Goal: Task Accomplishment & Management: Use online tool/utility

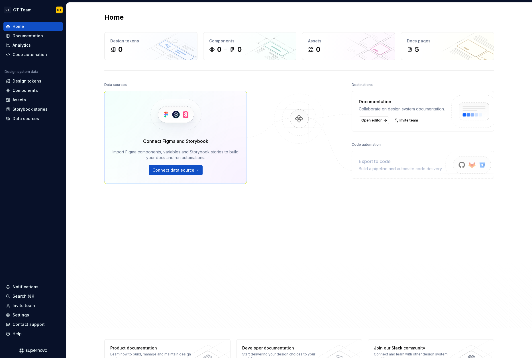
click at [117, 220] on div "Data sources Connect Figma and Storybook Import Figma components, variables and…" at bounding box center [175, 188] width 142 height 215
click at [196, 172] on html "GT GT Team GT Home Documentation Analytics Code automation Design system data D…" at bounding box center [266, 179] width 532 height 358
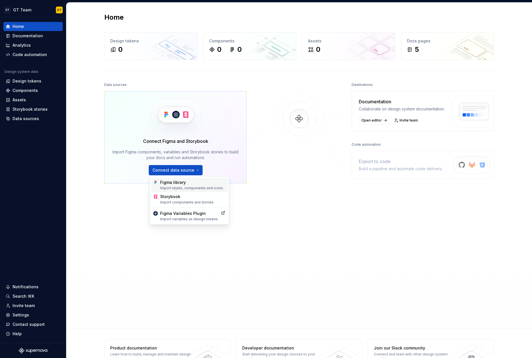
click at [194, 185] on div "Figma library Import styles, components and icons." at bounding box center [192, 185] width 65 height 11
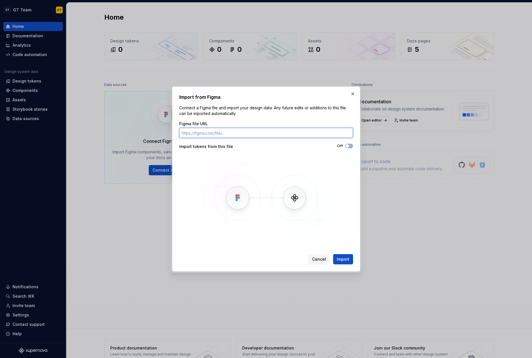
click at [196, 132] on input "Figma file URL" at bounding box center [266, 133] width 174 height 10
paste input "[URL][DOMAIN_NAME]"
type input "[URL][DOMAIN_NAME]"
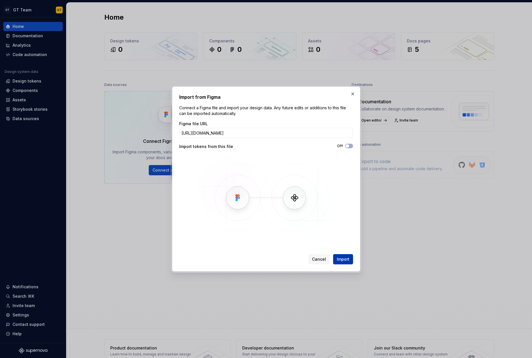
click at [341, 261] on span "Import" at bounding box center [343, 260] width 13 height 6
click at [350, 259] on button "Import" at bounding box center [343, 259] width 20 height 10
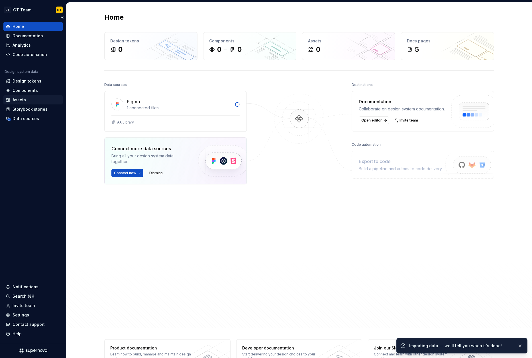
click at [23, 101] on div "Assets" at bounding box center [19, 100] width 13 height 6
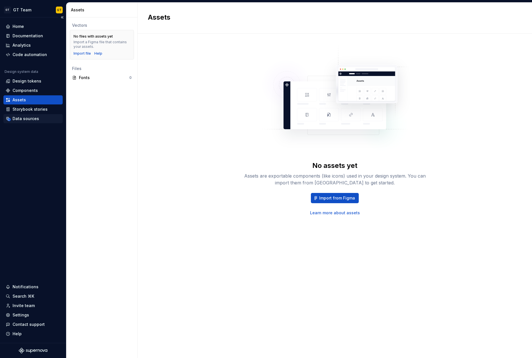
click at [40, 118] on div "Data sources" at bounding box center [33, 119] width 55 height 6
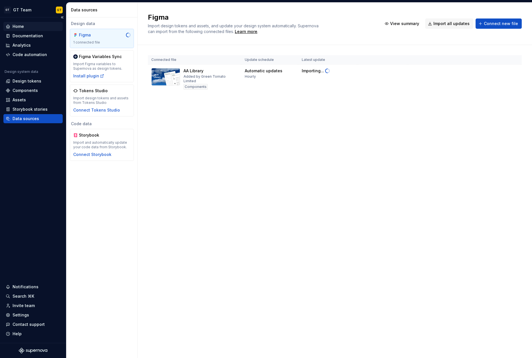
click at [32, 26] on div "Home" at bounding box center [33, 27] width 55 height 6
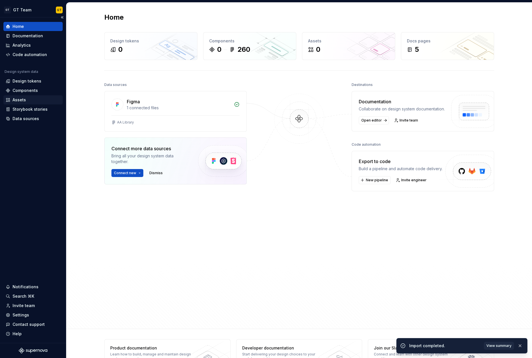
click at [15, 102] on div "Assets" at bounding box center [19, 100] width 13 height 6
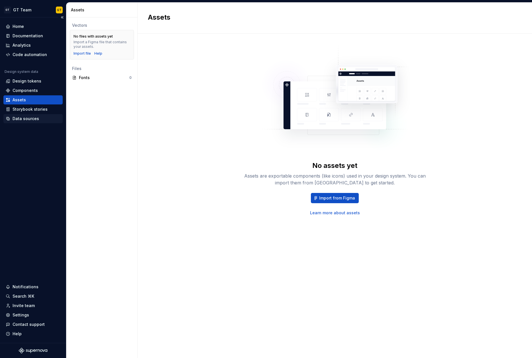
click at [29, 118] on div "Data sources" at bounding box center [26, 119] width 26 height 6
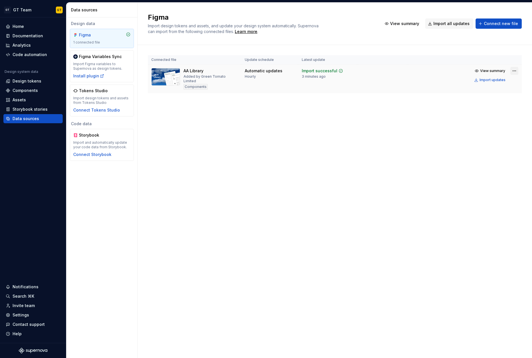
click at [514, 70] on html "GT GT Team GT Home Documentation Analytics Code automation Design system data D…" at bounding box center [266, 179] width 532 height 358
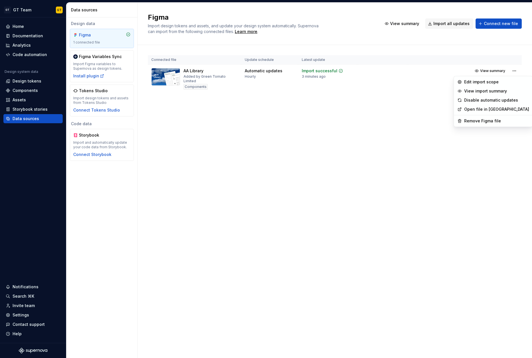
click at [386, 106] on html "GT GT Team GT Home Documentation Analytics Code automation Design system data D…" at bounding box center [266, 179] width 532 height 358
click at [514, 69] on html "GT GT Team GT Home Documentation Analytics Code automation Design system data D…" at bounding box center [266, 179] width 532 height 358
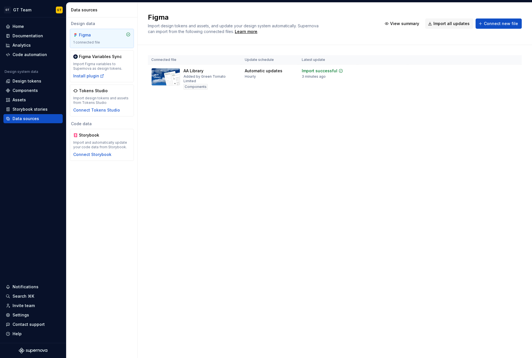
click at [281, 135] on html "GT GT Team GT Home Documentation Analytics Code automation Design system data D…" at bounding box center [266, 179] width 532 height 358
click at [104, 34] on div "Figma" at bounding box center [92, 35] width 27 height 6
click at [24, 80] on div "Design tokens" at bounding box center [27, 81] width 29 height 6
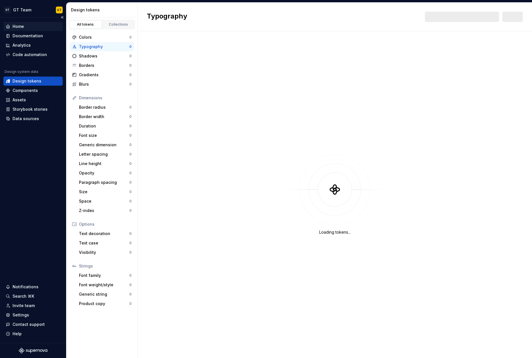
click at [25, 27] on div "Home" at bounding box center [33, 27] width 55 height 6
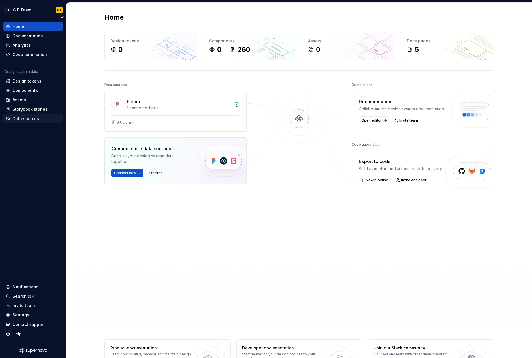
click at [19, 122] on div "Data sources" at bounding box center [32, 118] width 59 height 9
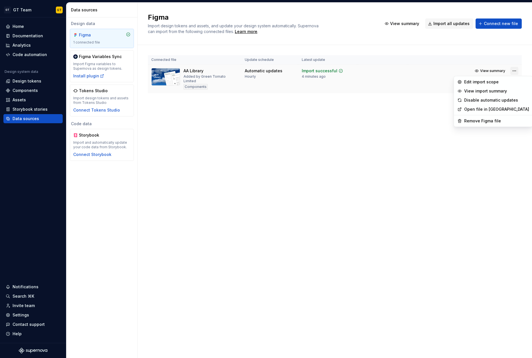
click at [515, 71] on html "GT GT Team GT Home Documentation Analytics Code automation Design system data D…" at bounding box center [266, 179] width 532 height 358
click at [488, 120] on div "Remove Figma file" at bounding box center [496, 121] width 65 height 6
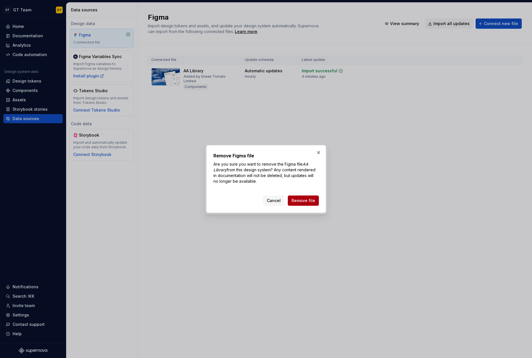
click at [305, 202] on span "Remove file" at bounding box center [303, 201] width 24 height 6
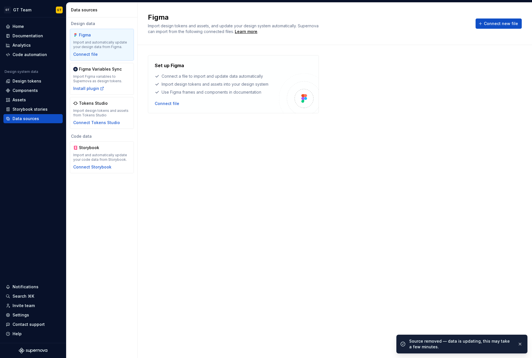
click at [181, 150] on div "Set up Figma Connect a file to import and update data automatically Import desi…" at bounding box center [335, 195] width 374 height 281
click at [19, 97] on div "Assets" at bounding box center [19, 100] width 13 height 6
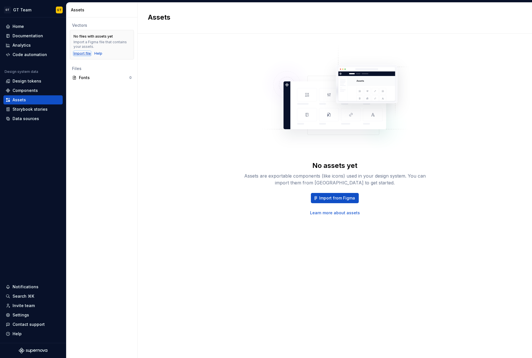
click at [82, 53] on div "Import file" at bounding box center [81, 53] width 17 height 5
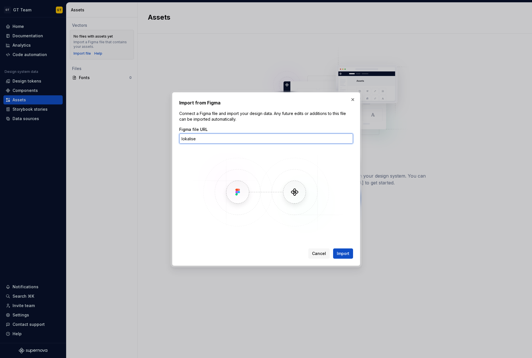
paste input "[URL][DOMAIN_NAME]"
type input "[URL][DOMAIN_NAME]"
click at [333, 249] on button "Import" at bounding box center [343, 254] width 20 height 10
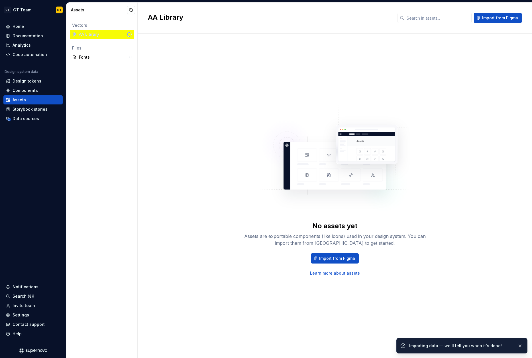
click at [254, 230] on div "No assets yet Assets are exportable components (like icons) used in your design…" at bounding box center [335, 234] width 182 height 25
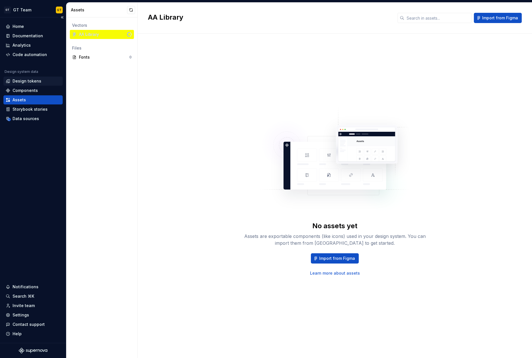
click at [26, 81] on div "Design tokens" at bounding box center [27, 81] width 29 height 6
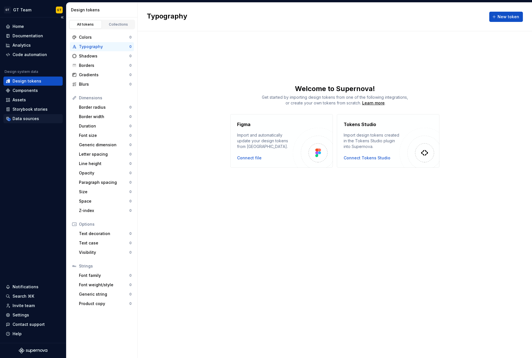
click at [20, 119] on div "Data sources" at bounding box center [26, 119] width 26 height 6
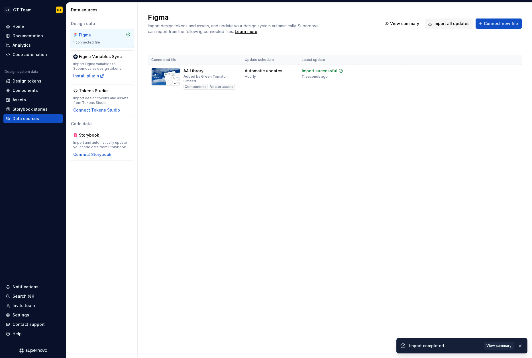
click at [342, 231] on div "Figma Import design tokens and assets, and update your design system automatica…" at bounding box center [335, 181] width 394 height 356
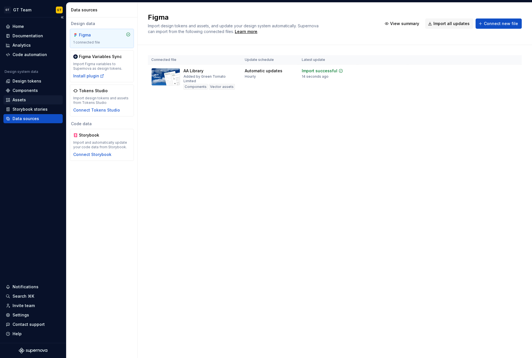
click at [22, 97] on div "Assets" at bounding box center [19, 100] width 13 height 6
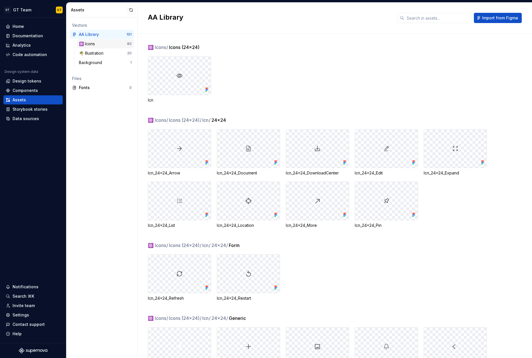
click at [101, 46] on div "⚛️ Icons" at bounding box center [103, 44] width 48 height 6
click at [102, 57] on div "🌴 Illustration 20" at bounding box center [105, 53] width 57 height 9
click at [101, 62] on div "Background" at bounding box center [91, 63] width 25 height 6
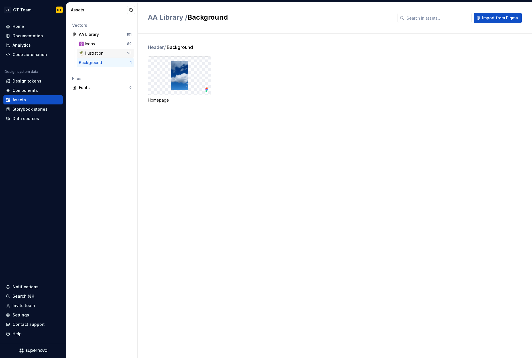
click at [95, 52] on div "🌴 Illustration" at bounding box center [92, 53] width 27 height 6
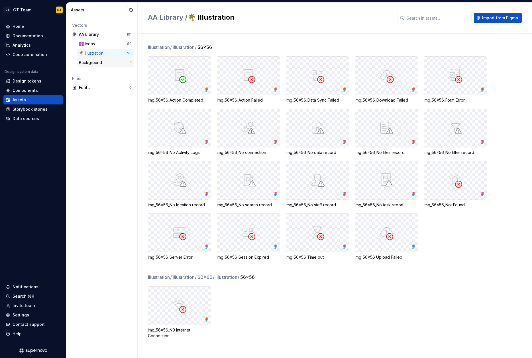
click at [98, 64] on div "Background" at bounding box center [91, 63] width 25 height 6
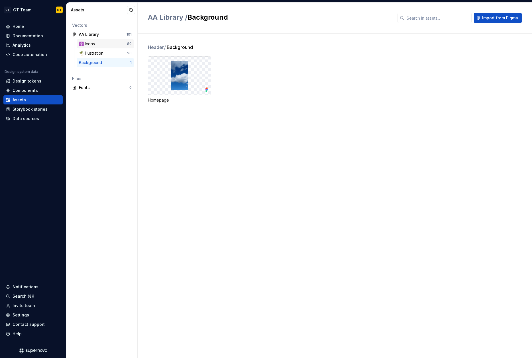
click at [101, 44] on div "⚛️ Icons" at bounding box center [103, 44] width 48 height 6
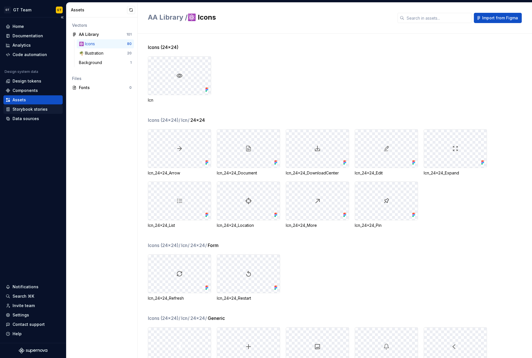
click at [24, 109] on div "Storybook stories" at bounding box center [30, 110] width 35 height 6
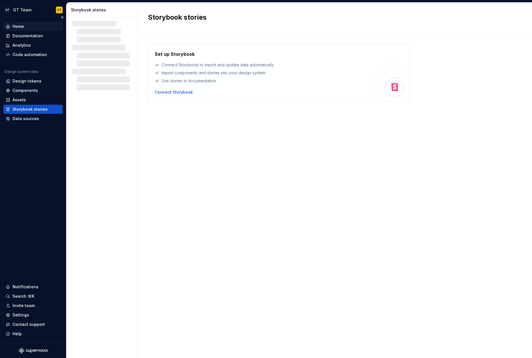
click at [24, 26] on div "Home" at bounding box center [18, 27] width 11 height 6
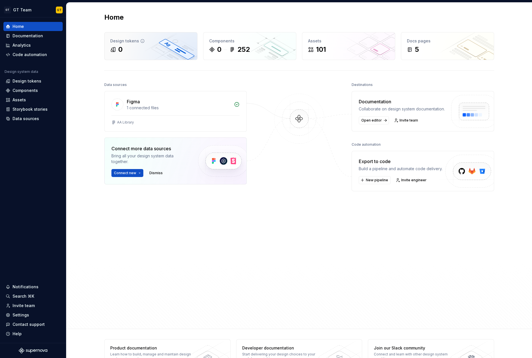
click at [162, 58] on div "Design tokens 0" at bounding box center [151, 45] width 93 height 27
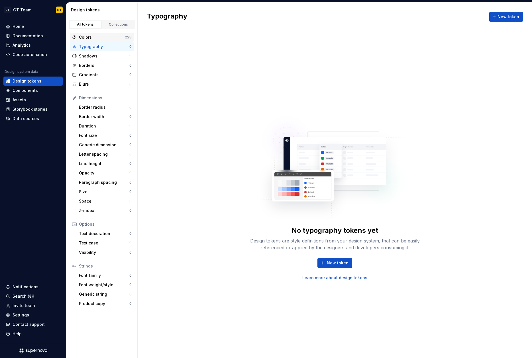
click at [105, 36] on div "Colors" at bounding box center [102, 37] width 46 height 6
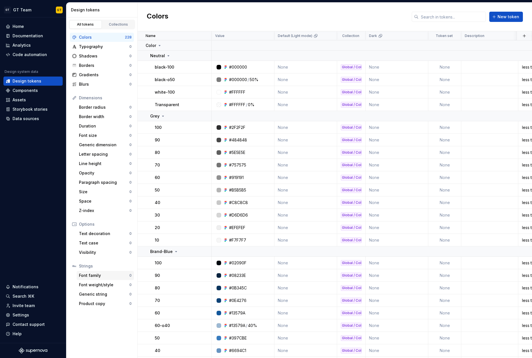
click at [89, 276] on div "Font family" at bounding box center [104, 276] width 50 height 6
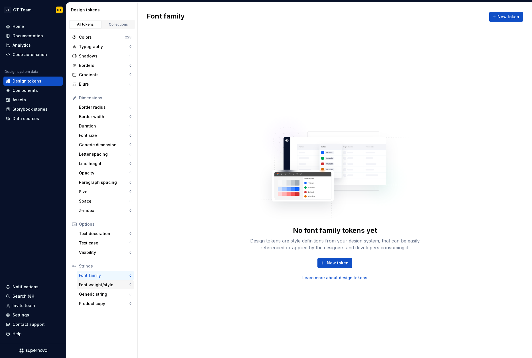
click at [94, 289] on div "Font weight/style 0" at bounding box center [105, 285] width 57 height 9
click at [96, 274] on div "Font family" at bounding box center [104, 276] width 50 height 6
click at [30, 119] on div "Data sources" at bounding box center [26, 119] width 26 height 6
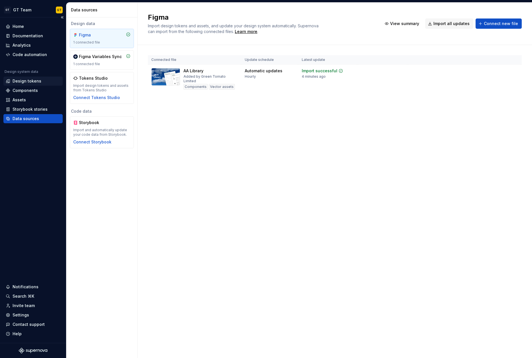
click at [24, 82] on div "Design tokens" at bounding box center [27, 81] width 29 height 6
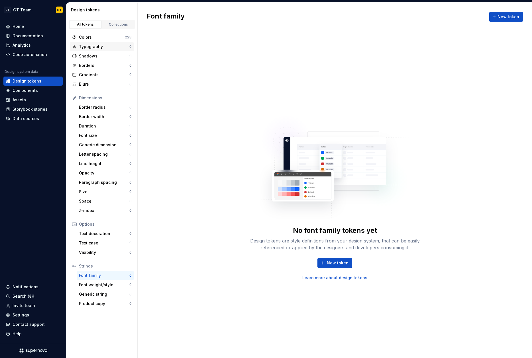
click at [93, 49] on div "Typography" at bounding box center [104, 47] width 50 height 6
click at [338, 266] on button "New token" at bounding box center [334, 263] width 35 height 10
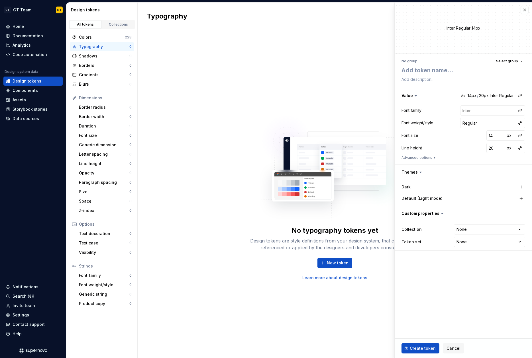
type textarea "*"
click at [522, 11] on button "button" at bounding box center [524, 10] width 8 height 8
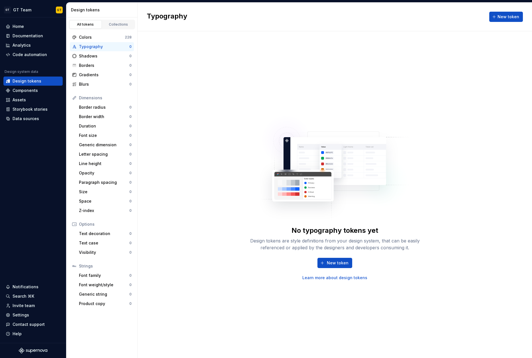
click at [337, 80] on div "No typography tokens yet Design tokens are style definitions from your design s…" at bounding box center [335, 194] width 394 height 327
click at [27, 119] on div "Data sources" at bounding box center [26, 119] width 26 height 6
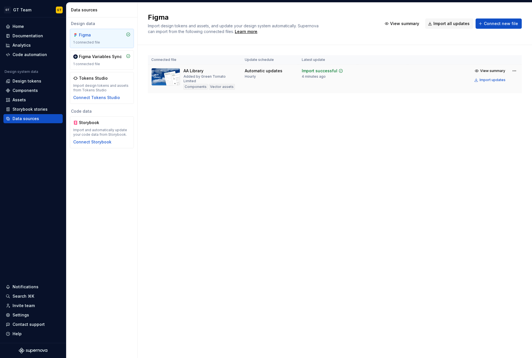
click at [376, 73] on td at bounding box center [382, 79] width 50 height 29
click at [498, 71] on span "View summary" at bounding box center [492, 71] width 25 height 5
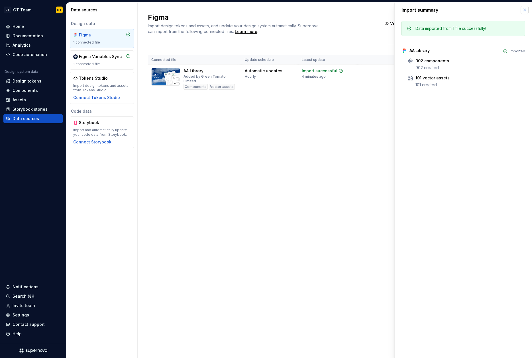
click at [524, 11] on button "button" at bounding box center [524, 10] width 8 height 8
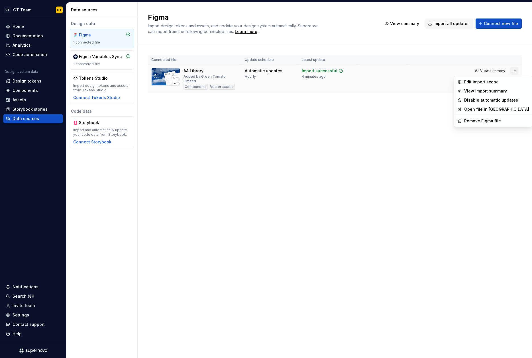
click at [512, 71] on html "GT GT Team GT Home Documentation Analytics Code automation Design system data D…" at bounding box center [266, 179] width 532 height 358
click at [480, 83] on div "Edit import scope" at bounding box center [496, 82] width 65 height 6
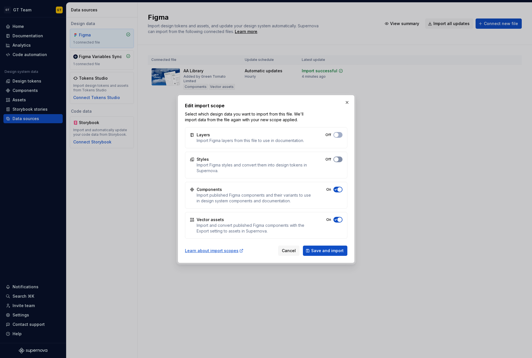
click at [339, 160] on button "Off" at bounding box center [337, 160] width 9 height 6
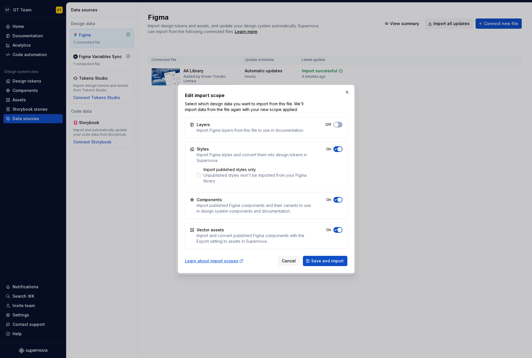
click at [198, 173] on div at bounding box center [199, 175] width 5 height 5
click at [324, 263] on span "Save and import" at bounding box center [327, 261] width 32 height 6
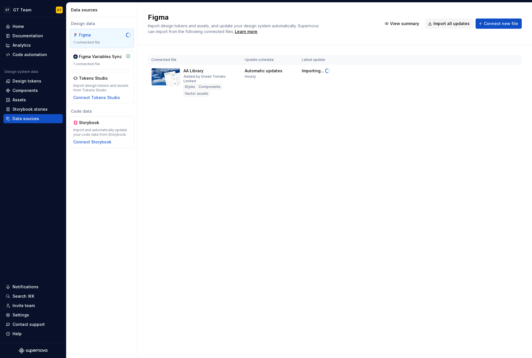
click at [299, 139] on div "Figma Import design tokens and assets, and update your design system automatica…" at bounding box center [335, 181] width 394 height 356
click at [26, 81] on div "Design tokens" at bounding box center [27, 81] width 29 height 6
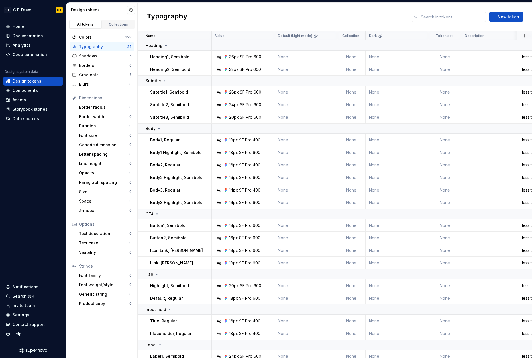
click at [85, 268] on div "Strings" at bounding box center [105, 266] width 53 height 6
drag, startPoint x: 92, startPoint y: 267, endPoint x: 79, endPoint y: 267, distance: 13.1
click at [79, 267] on div "Strings" at bounding box center [105, 266] width 53 height 6
copy div "Strings"
